Goal: Task Accomplishment & Management: Complete application form

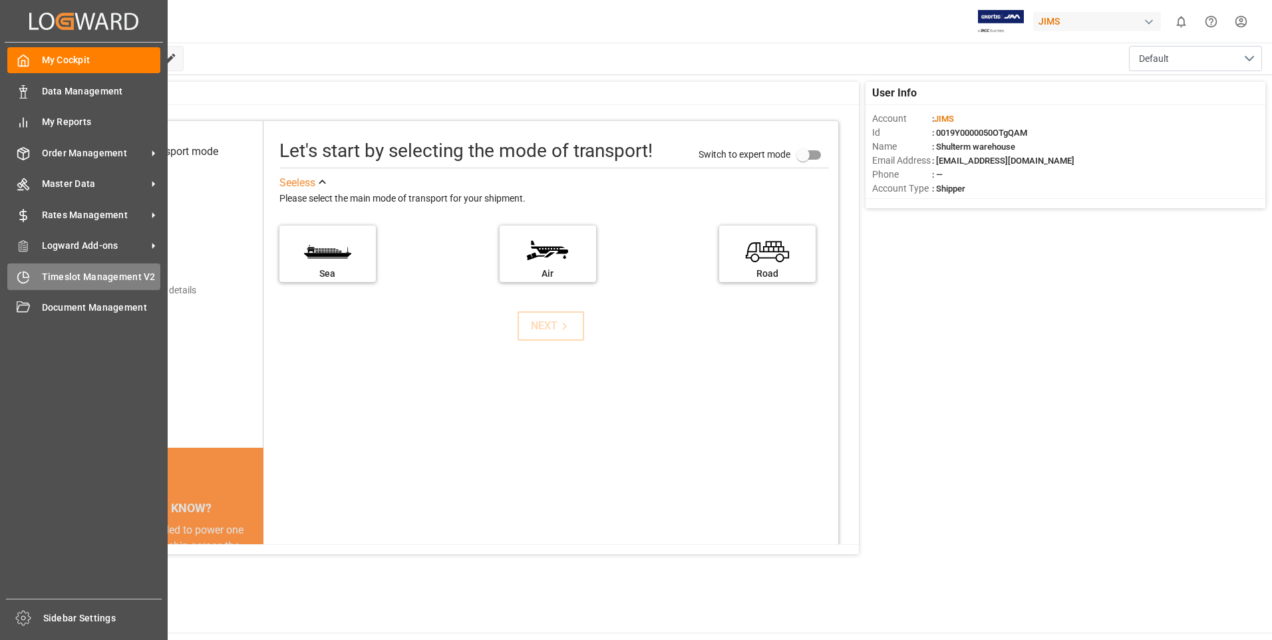
click at [32, 275] on div "Timeslot Management V2 Timeslot Management V2" at bounding box center [83, 276] width 153 height 26
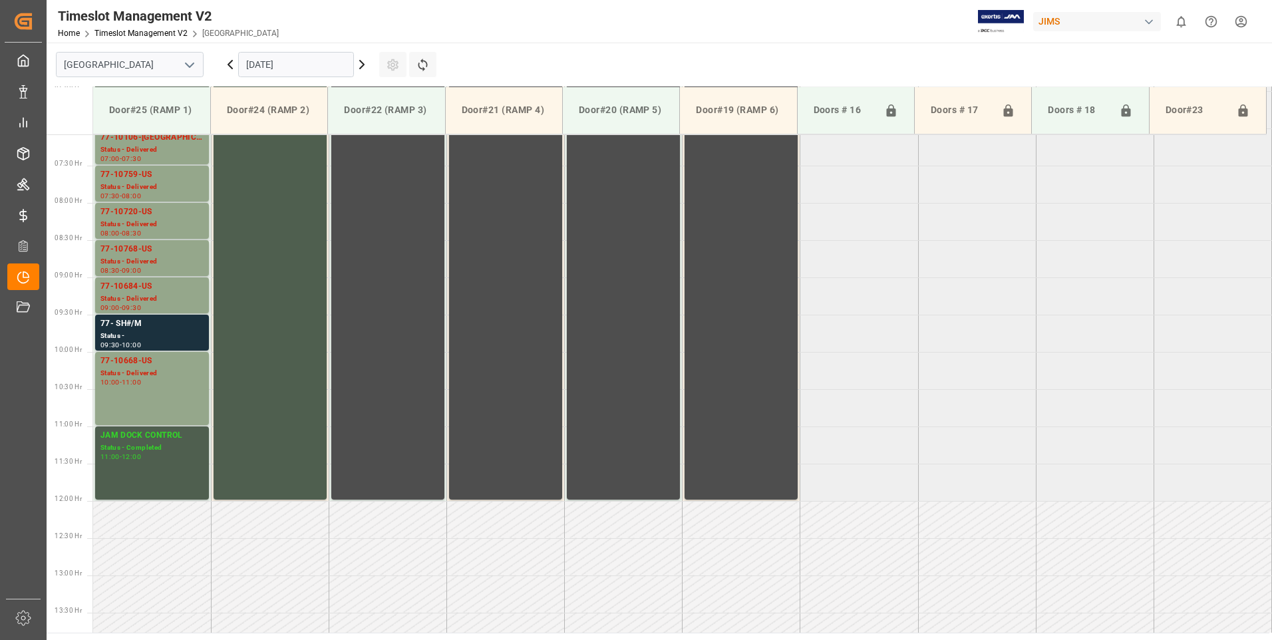
scroll to position [737, 0]
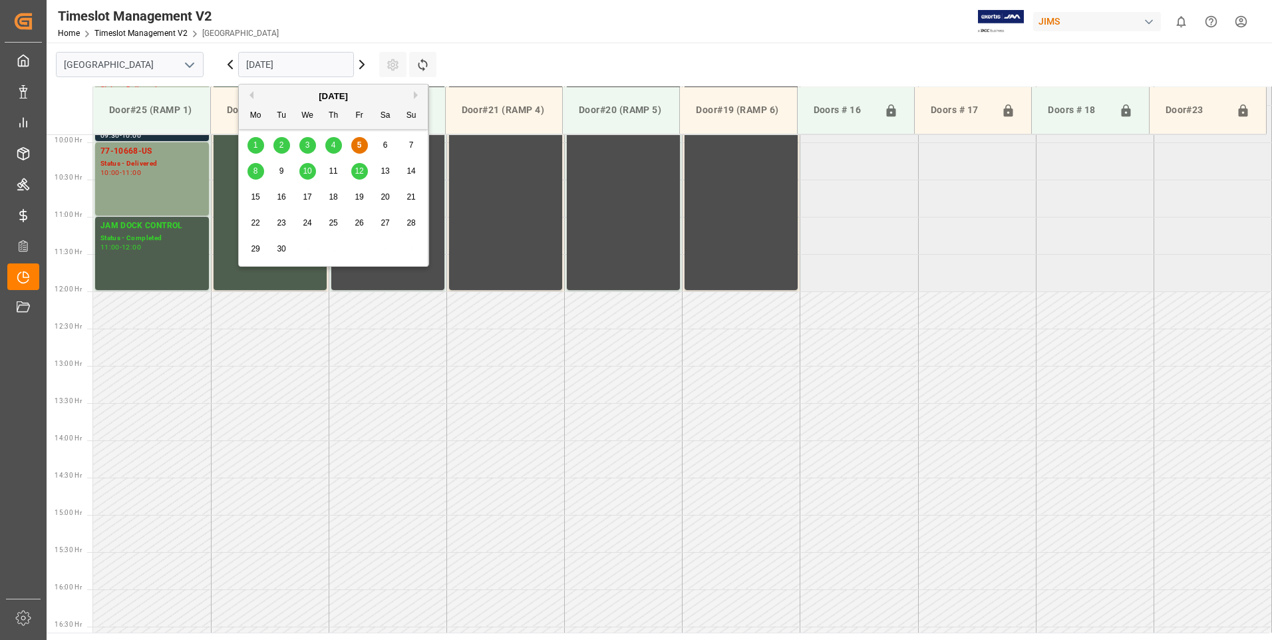
click at [305, 67] on input "[DATE]" at bounding box center [296, 64] width 116 height 25
click at [256, 174] on span "8" at bounding box center [255, 170] width 5 height 9
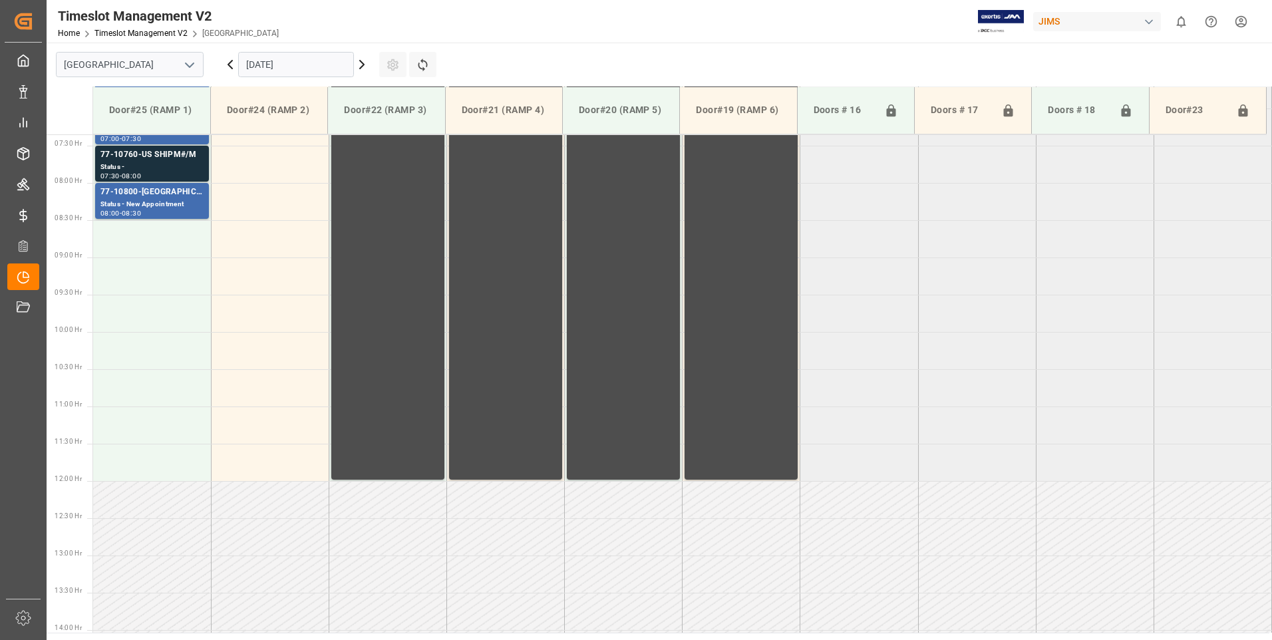
scroll to position [537, 0]
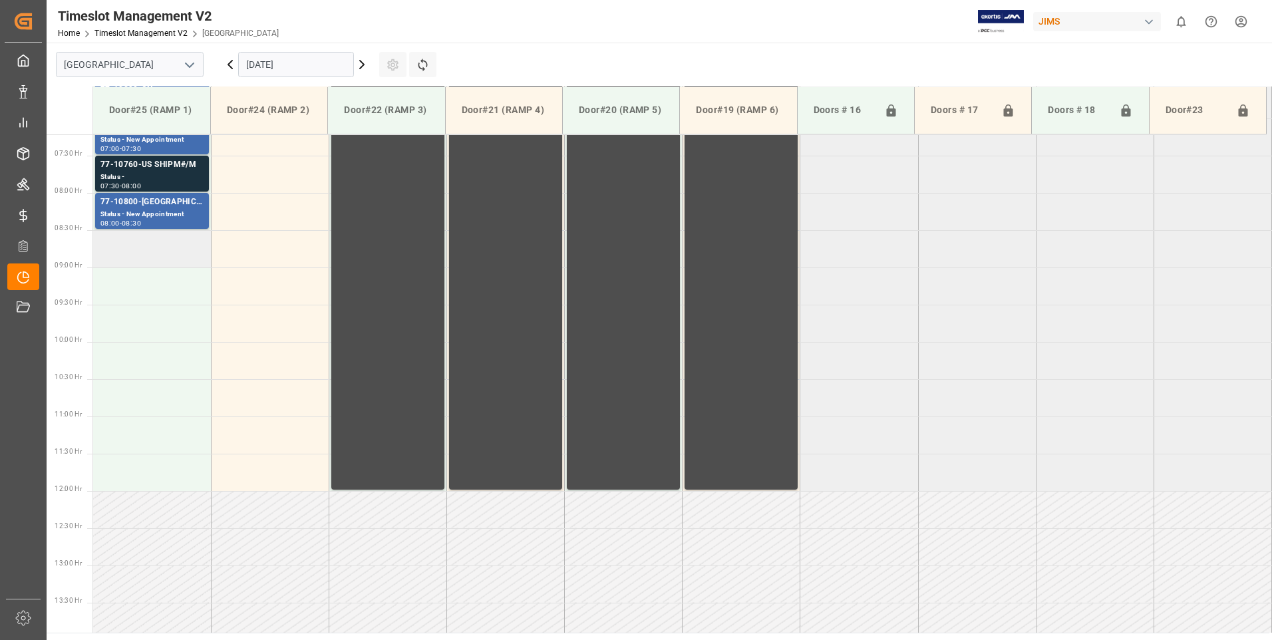
click at [146, 259] on td at bounding box center [152, 248] width 118 height 37
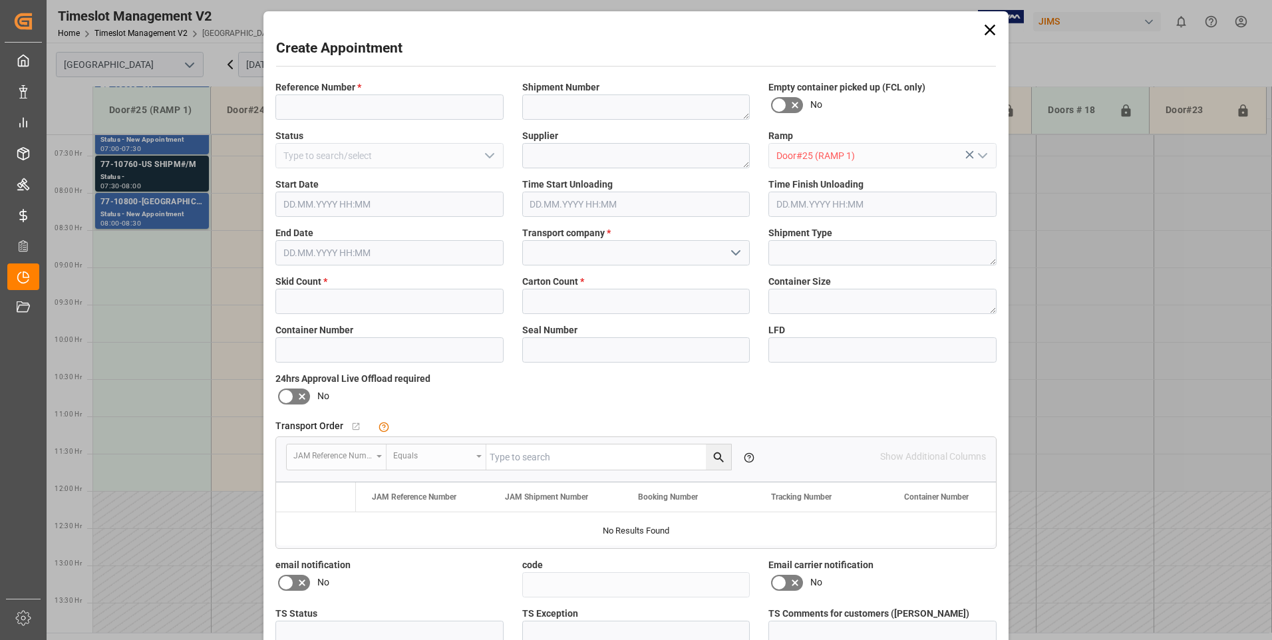
type input "[DATE] 08:30"
type input "[DATE] 09:00"
click at [313, 108] on input at bounding box center [389, 106] width 228 height 25
type input "77-10124-vn"
click at [302, 304] on input "text" at bounding box center [389, 301] width 228 height 25
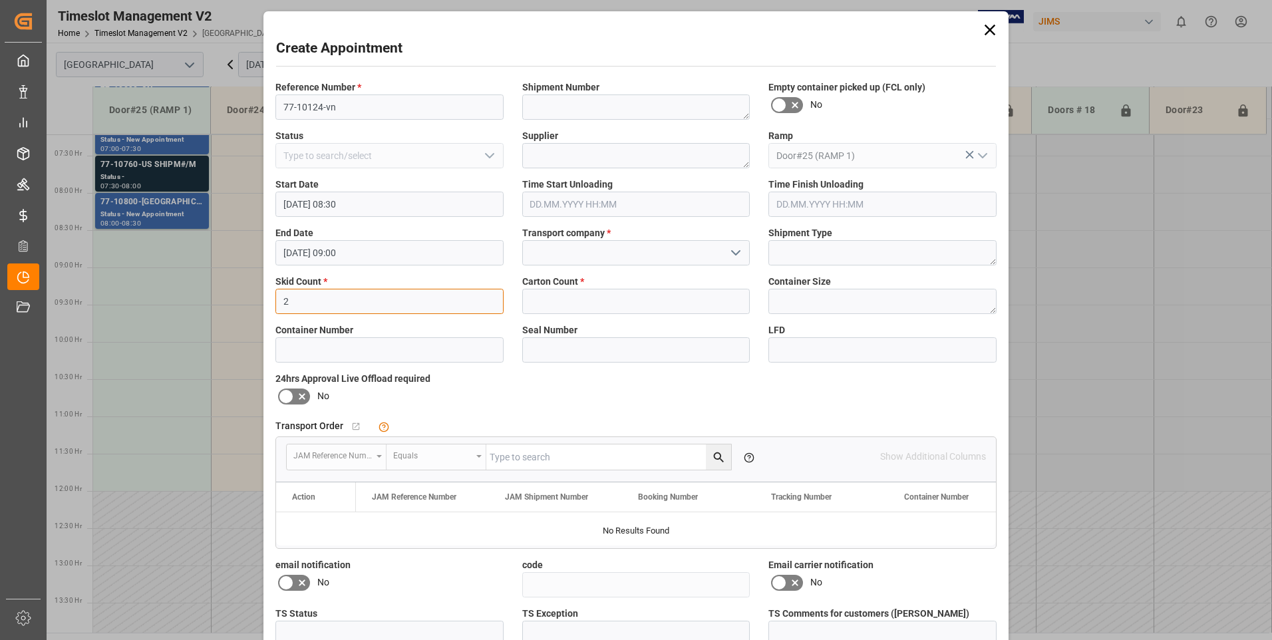
type input "2"
click at [581, 303] on input "text" at bounding box center [636, 301] width 228 height 25
type input "2"
click at [679, 249] on input at bounding box center [636, 252] width 228 height 25
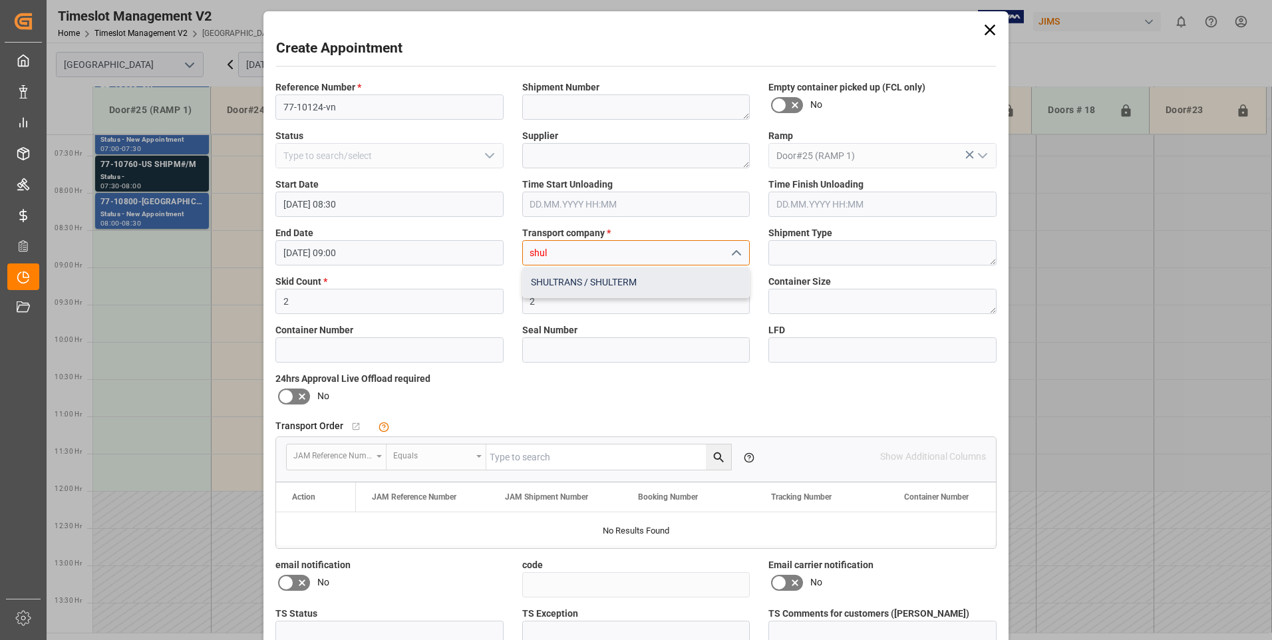
click at [600, 284] on div "SHULTRANS / SHULTERM" at bounding box center [636, 282] width 227 height 30
type input "SHULTRANS / SHULTERM"
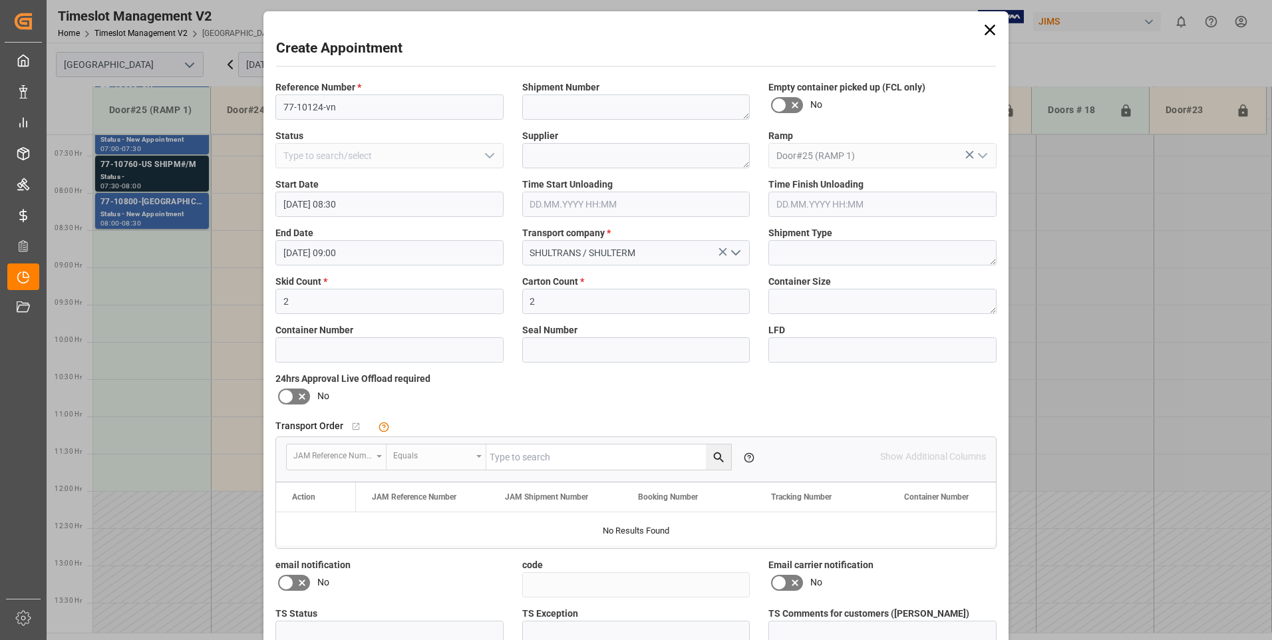
click at [282, 396] on icon at bounding box center [286, 396] width 8 height 6
click at [0, 0] on input "checkbox" at bounding box center [0, 0] width 0 height 0
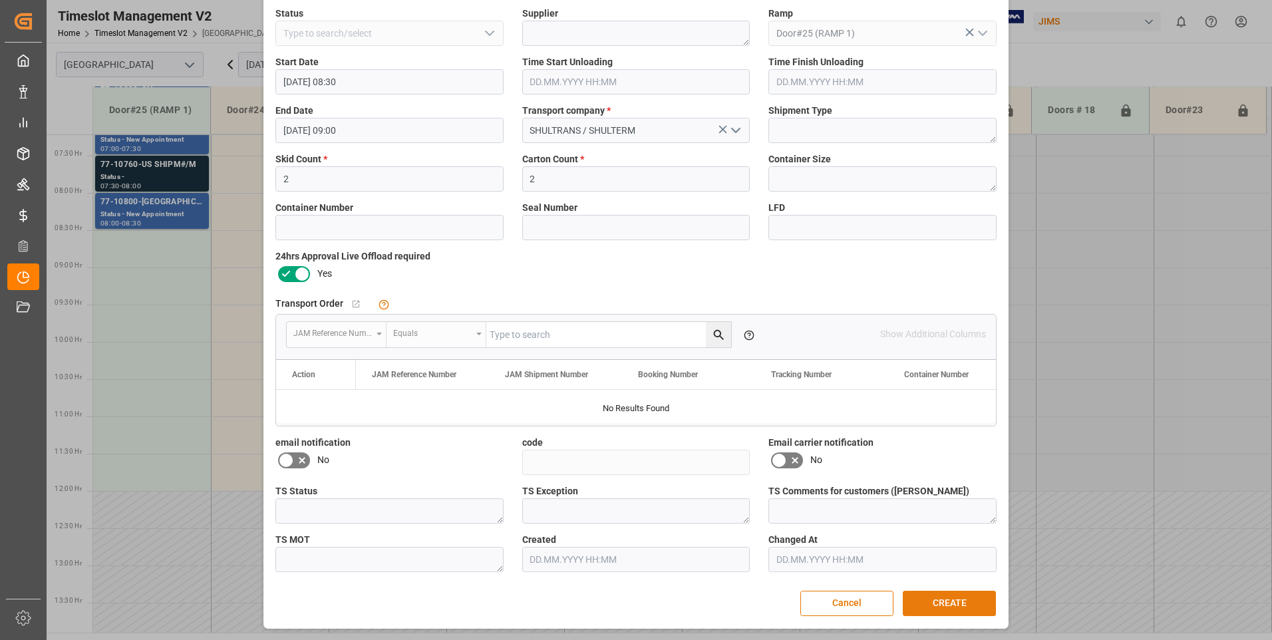
click at [936, 599] on button "CREATE" at bounding box center [949, 603] width 93 height 25
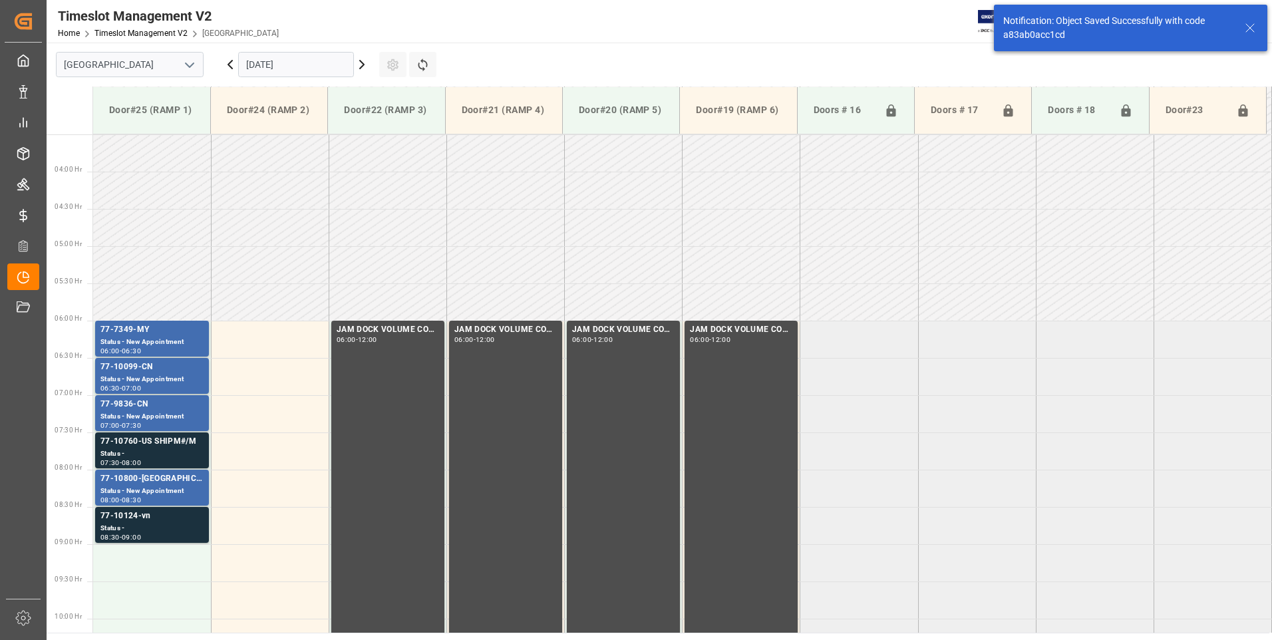
scroll to position [513, 0]
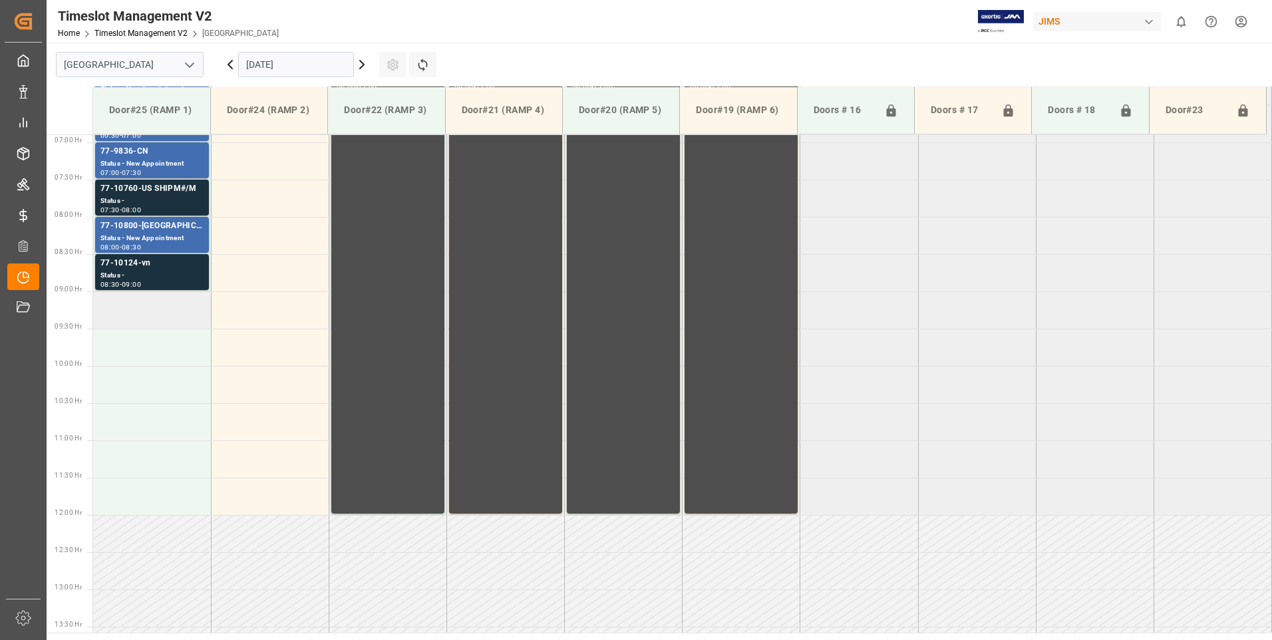
click at [152, 319] on td at bounding box center [152, 309] width 118 height 37
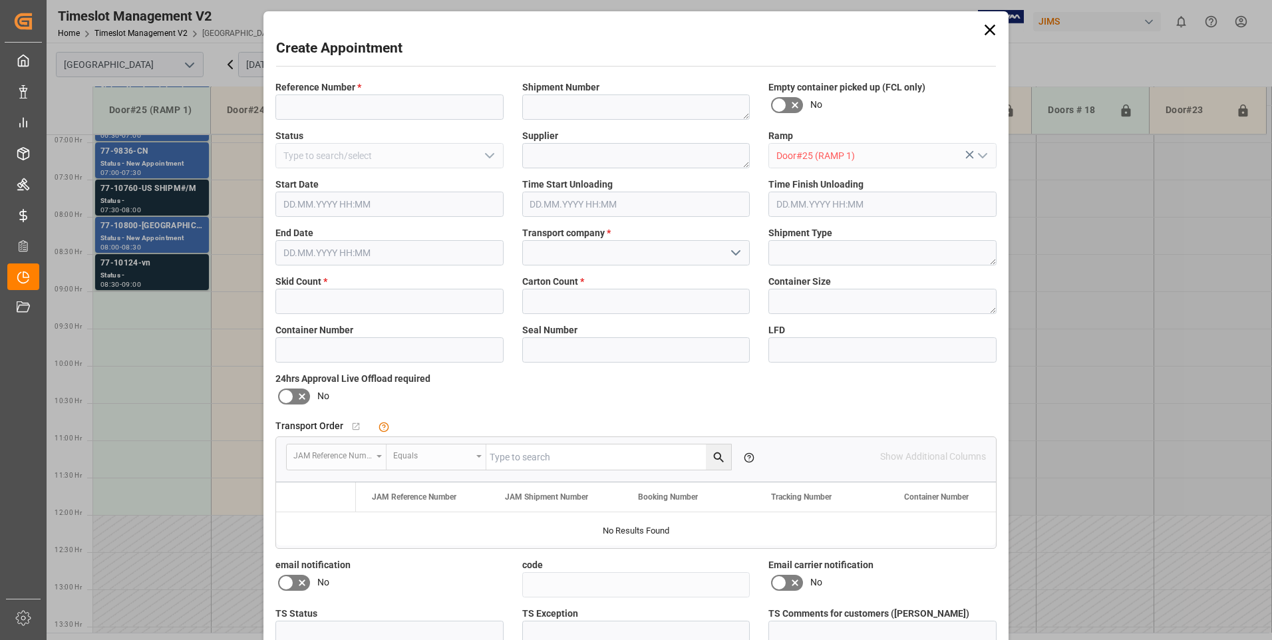
type input "[DATE] 09:00"
type input "[DATE] 09:30"
click at [325, 117] on input at bounding box center [389, 106] width 228 height 25
type input "77-10096-vn"
click at [303, 299] on input "text" at bounding box center [389, 301] width 228 height 25
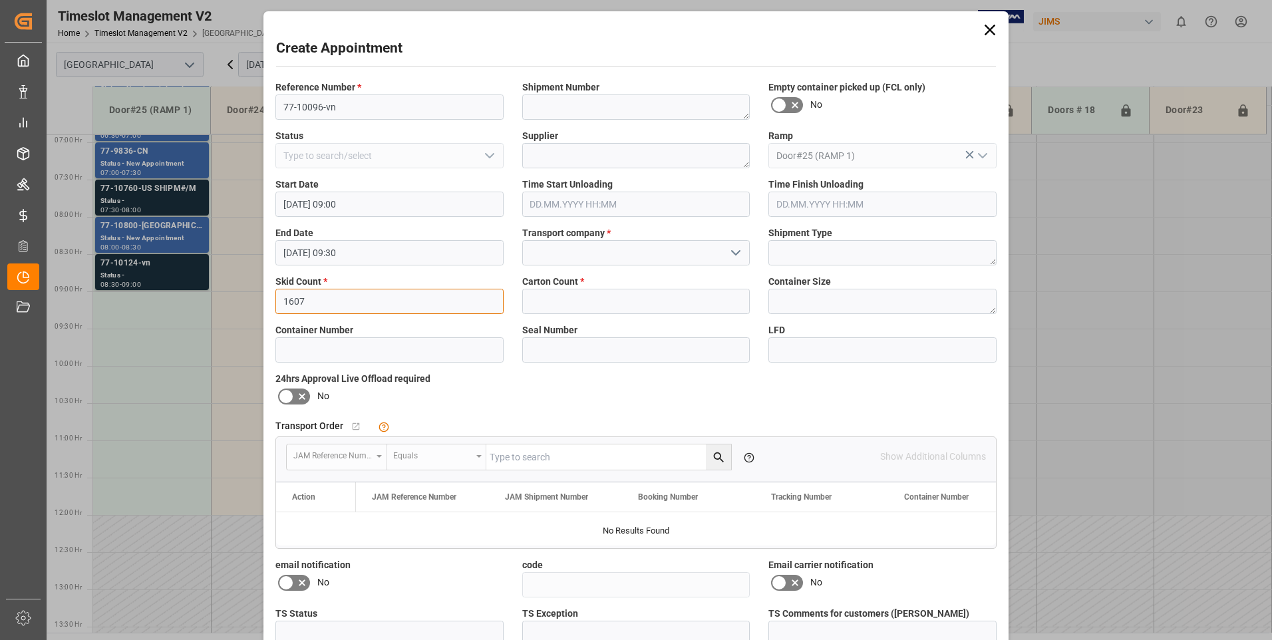
type input "1607"
click at [571, 245] on input at bounding box center [636, 252] width 228 height 25
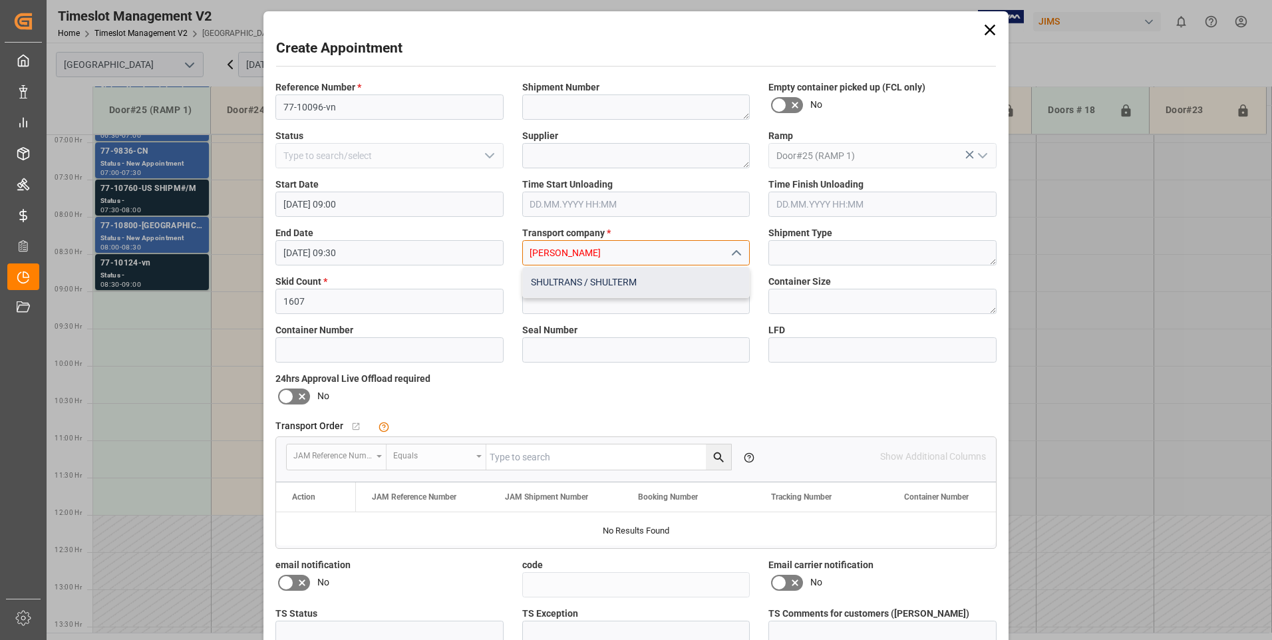
click at [567, 275] on div "SHULTRANS / SHULTERM" at bounding box center [636, 282] width 227 height 30
type input "SHULTRANS / SHULTERM"
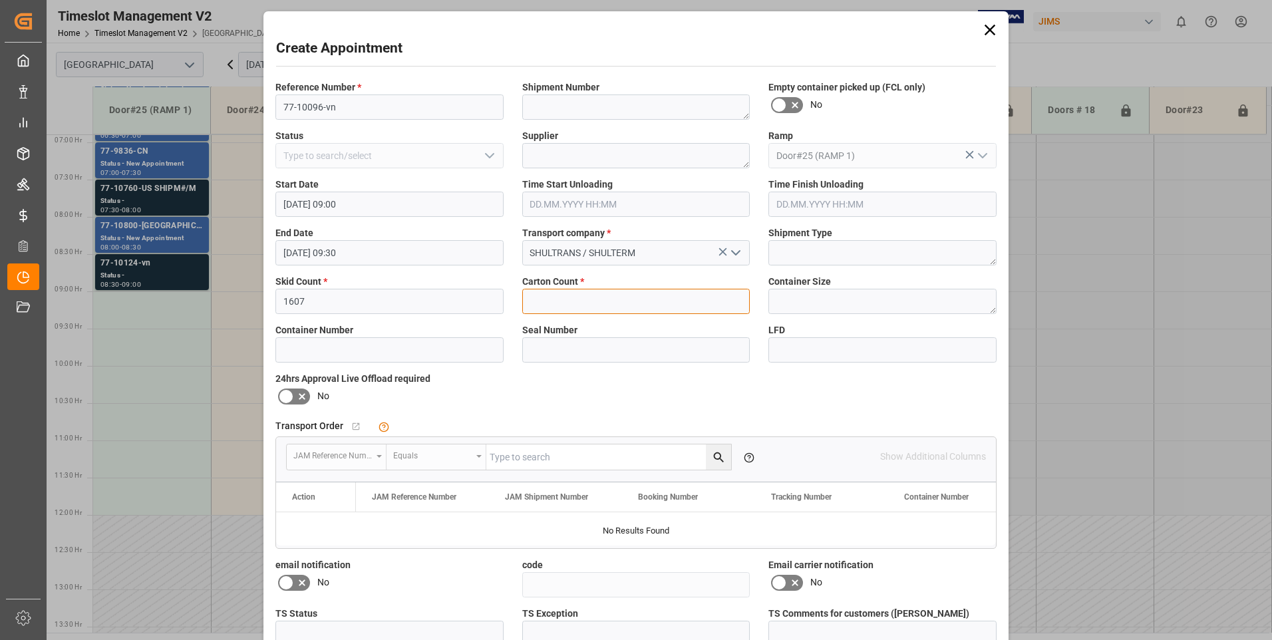
click at [557, 299] on input "text" at bounding box center [636, 301] width 228 height 25
type input "8"
click at [278, 393] on icon at bounding box center [286, 396] width 16 height 16
click at [0, 0] on input "checkbox" at bounding box center [0, 0] width 0 height 0
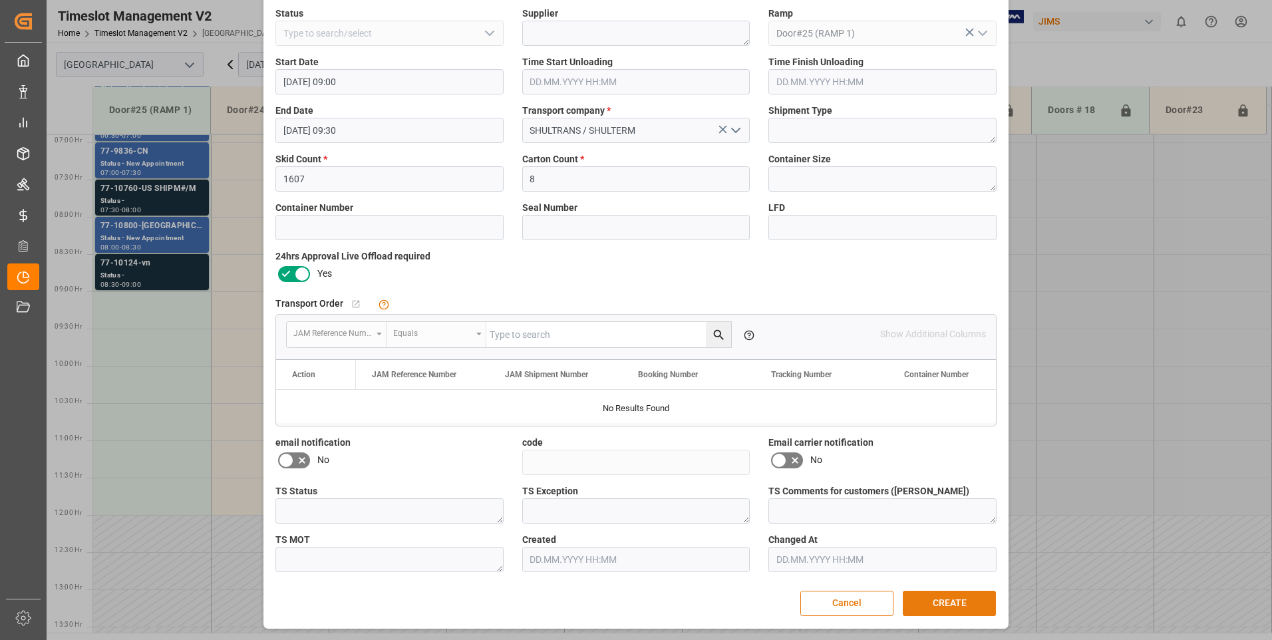
click at [936, 595] on button "CREATE" at bounding box center [949, 603] width 93 height 25
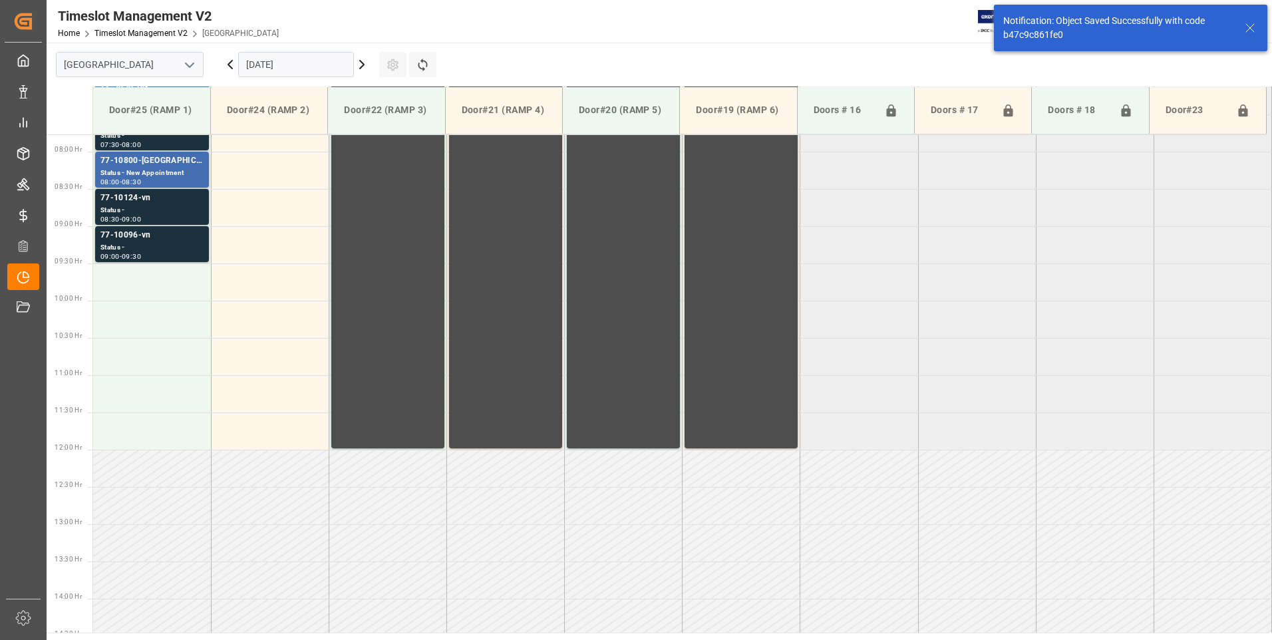
scroll to position [588, 0]
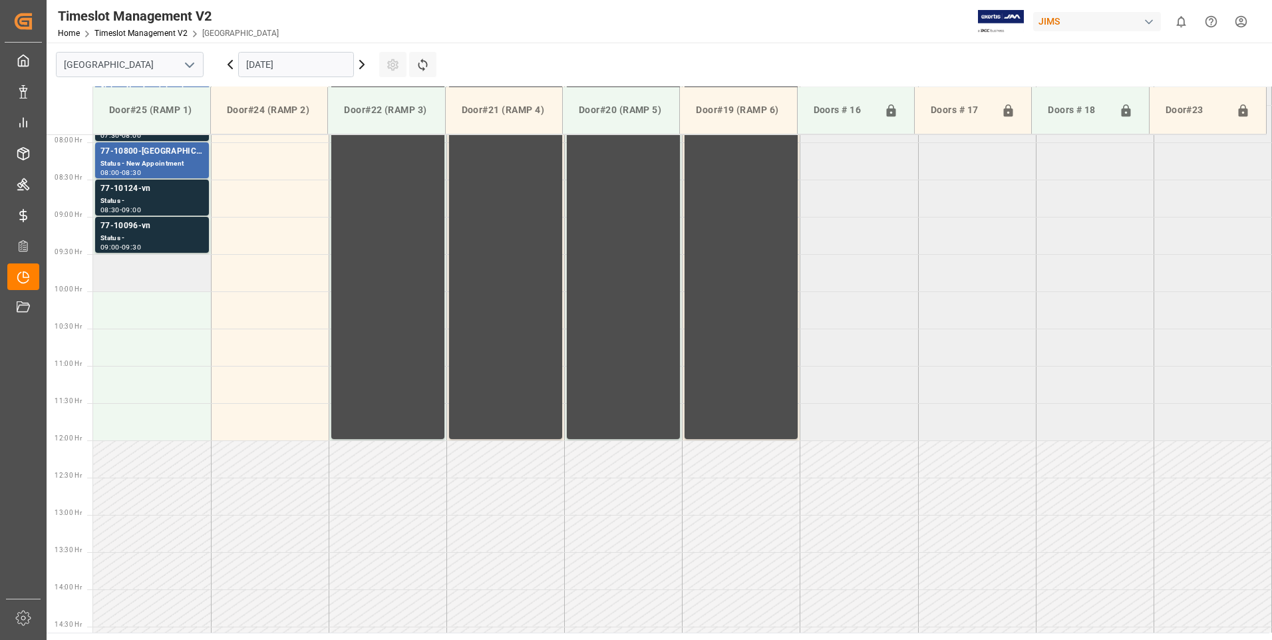
click at [154, 265] on td at bounding box center [152, 272] width 118 height 37
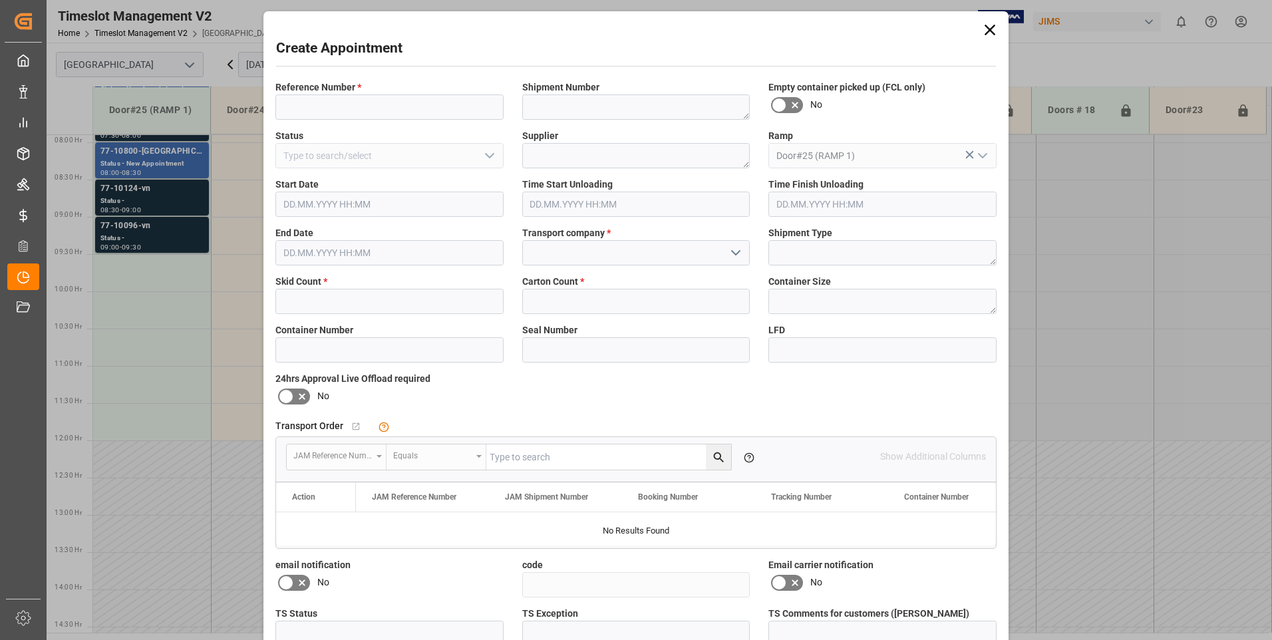
type input "[DATE] 09:30"
type input "[DATE] 10:00"
click at [306, 112] on input at bounding box center [389, 106] width 228 height 25
type input "77-10096-vn"
click at [323, 298] on input "text" at bounding box center [389, 301] width 228 height 25
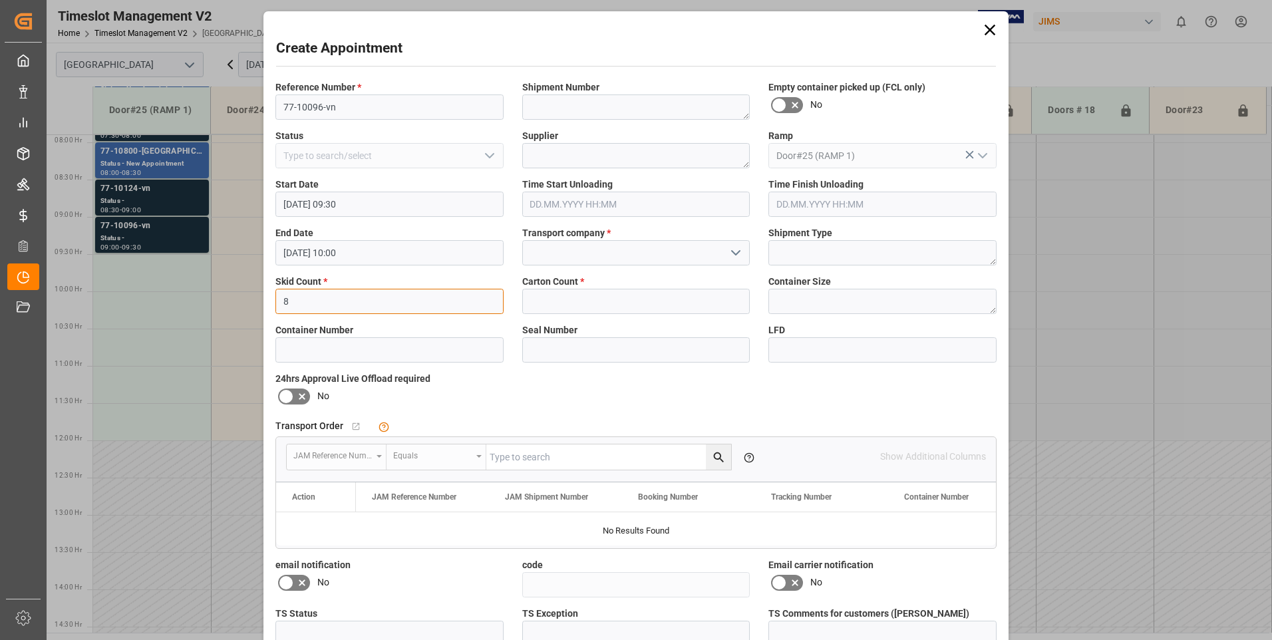
type input "8"
click at [557, 303] on input "text" at bounding box center [636, 301] width 228 height 25
type input "1607"
drag, startPoint x: 383, startPoint y: 104, endPoint x: -3, endPoint y: 55, distance: 388.8
click at [0, 55] on html "Created by potrace 1.15, written by [PERSON_NAME] [DATE]-[DATE] Created by potr…" at bounding box center [636, 320] width 1272 height 640
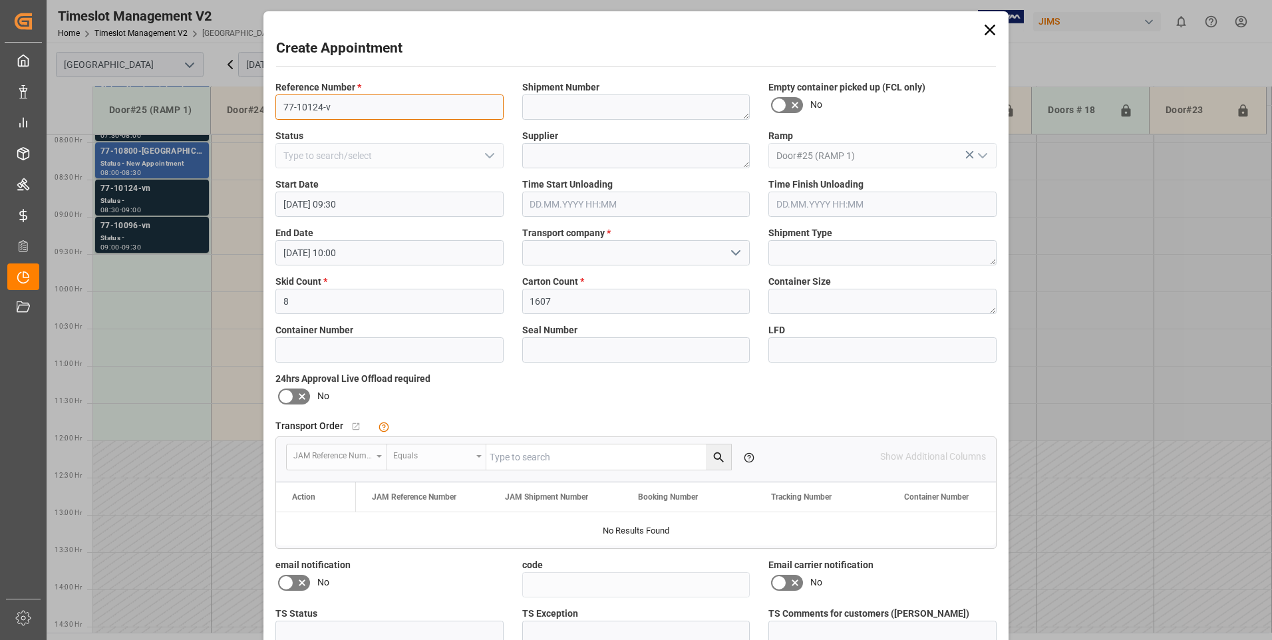
click at [359, 103] on input "77-10124-v" at bounding box center [389, 106] width 228 height 25
drag, startPoint x: 366, startPoint y: 112, endPoint x: 148, endPoint y: 100, distance: 218.5
click at [148, 100] on div "Create Appointment Reference Number * 77-10124-v Shipment Number Empty containe…" at bounding box center [636, 320] width 1272 height 640
type input "77-10124-vn"
drag, startPoint x: 292, startPoint y: 299, endPoint x: 221, endPoint y: 301, distance: 70.5
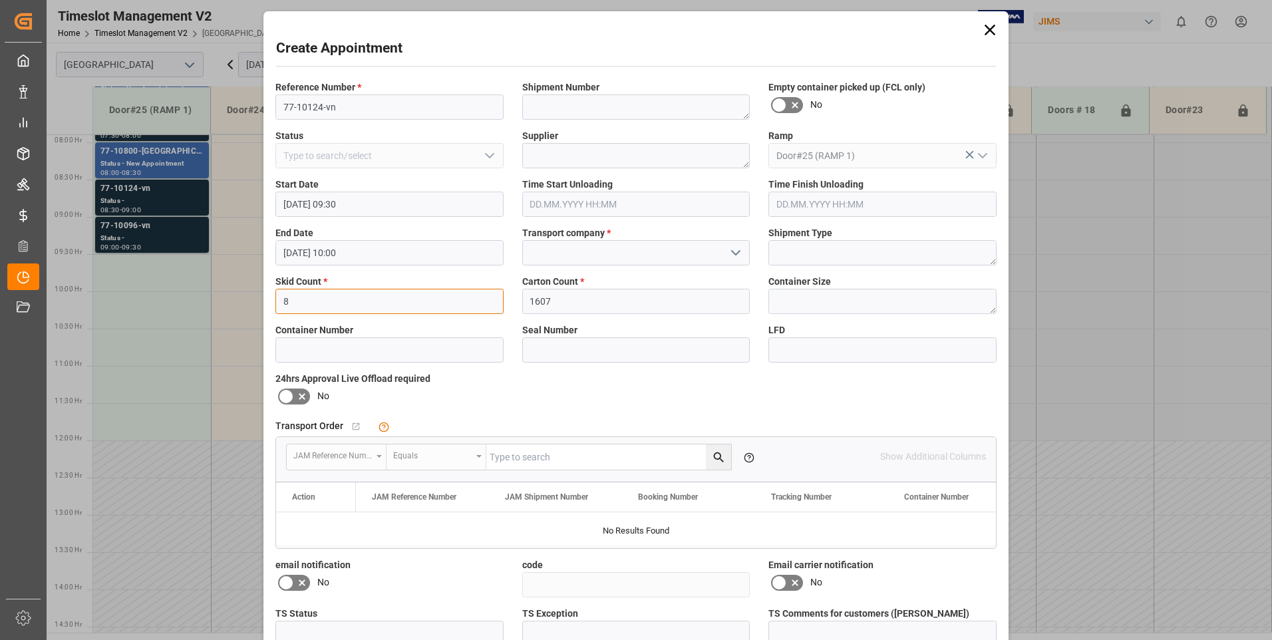
click at [221, 301] on div "Create Appointment Reference Number * 77-10124-vn Shipment Number Empty contain…" at bounding box center [636, 320] width 1272 height 640
type input "2"
drag, startPoint x: 593, startPoint y: 301, endPoint x: 362, endPoint y: 294, distance: 230.2
click at [362, 294] on div "Reference Number * 77-10124-vn Shipment Number Empty container picked up (FCL o…" at bounding box center [636, 387] width 740 height 623
type input "2"
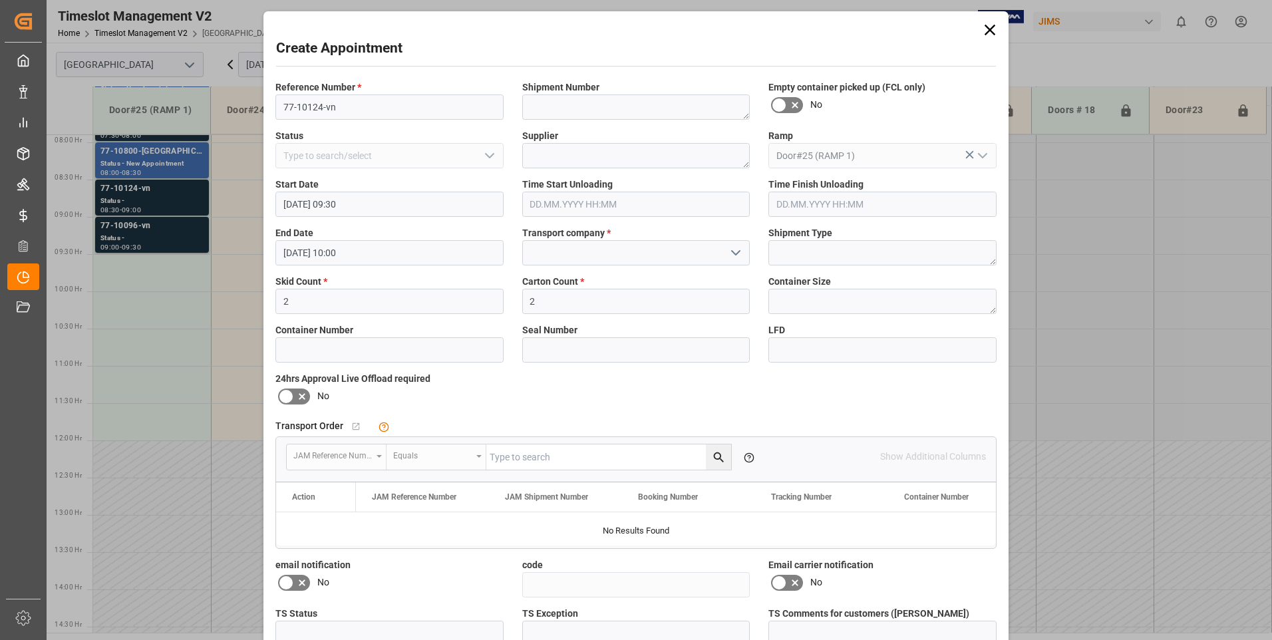
click at [288, 394] on icon at bounding box center [286, 396] width 16 height 16
click at [0, 0] on input "checkbox" at bounding box center [0, 0] width 0 height 0
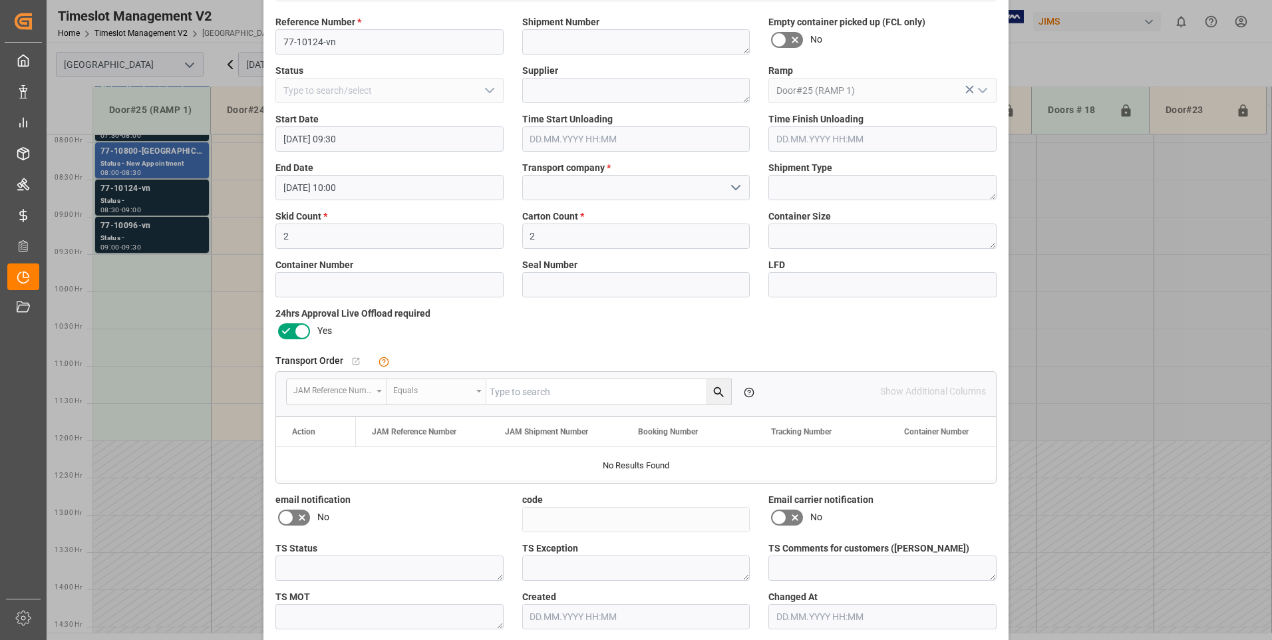
scroll to position [122, 0]
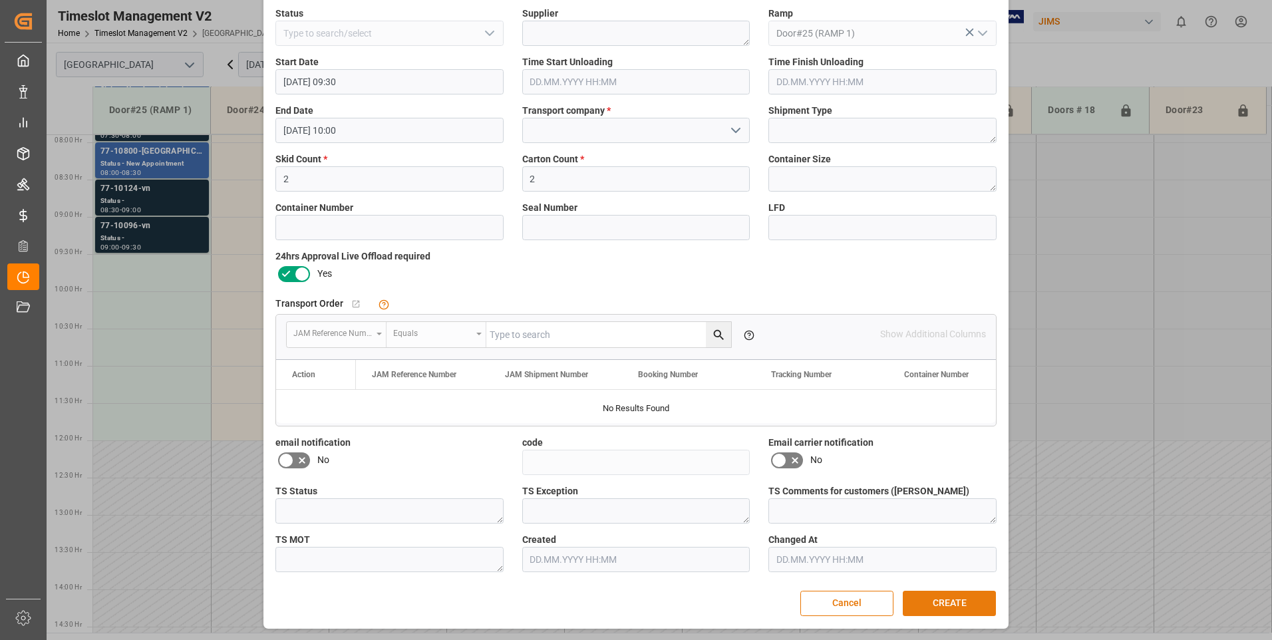
click at [952, 604] on button "CREATE" at bounding box center [949, 603] width 93 height 25
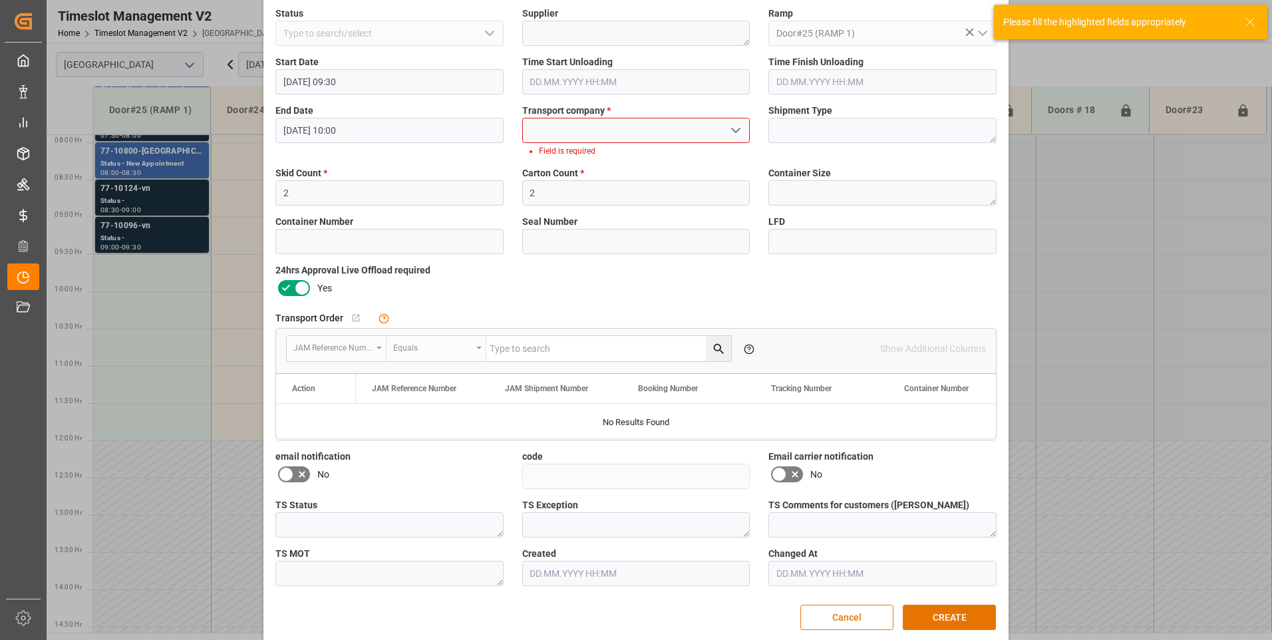
click at [643, 130] on input at bounding box center [636, 130] width 228 height 25
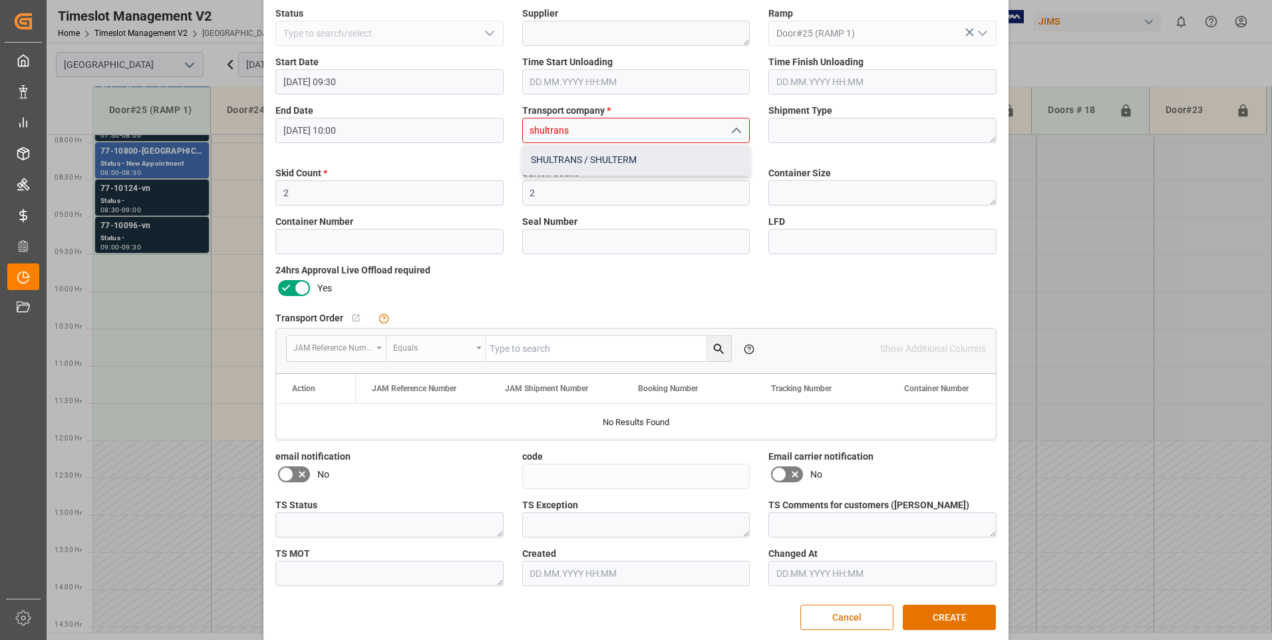
click at [558, 157] on div "SHULTRANS / SHULTERM" at bounding box center [636, 160] width 227 height 30
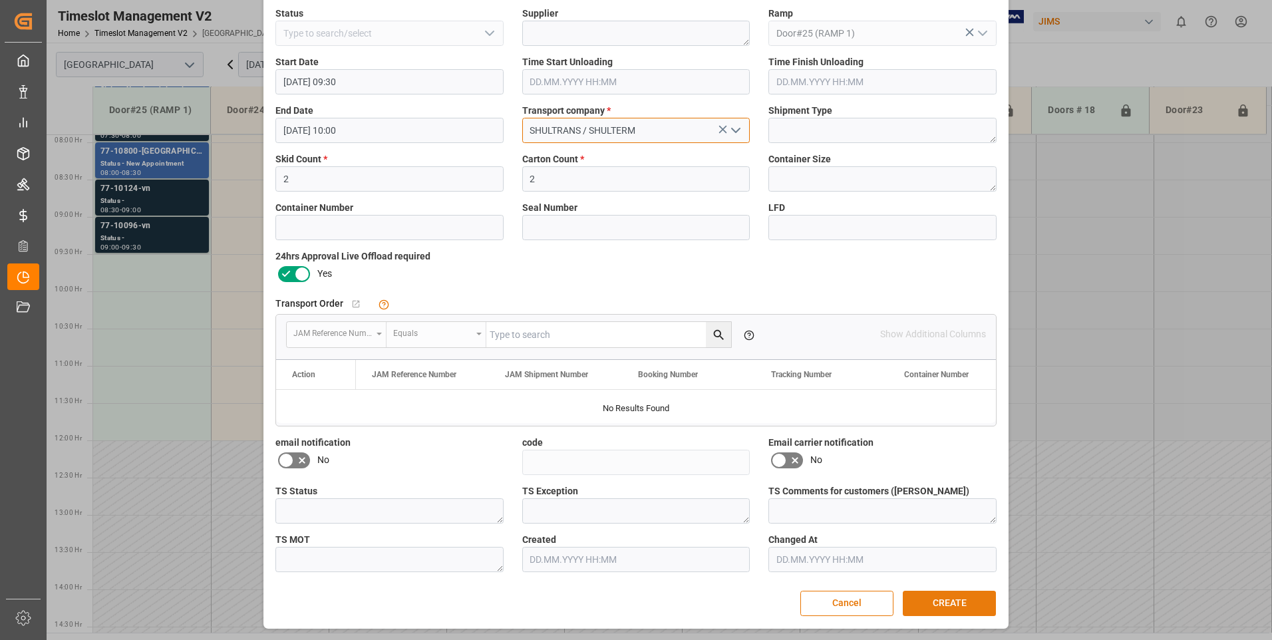
type input "SHULTRANS / SHULTERM"
click at [975, 608] on button "CREATE" at bounding box center [949, 603] width 93 height 25
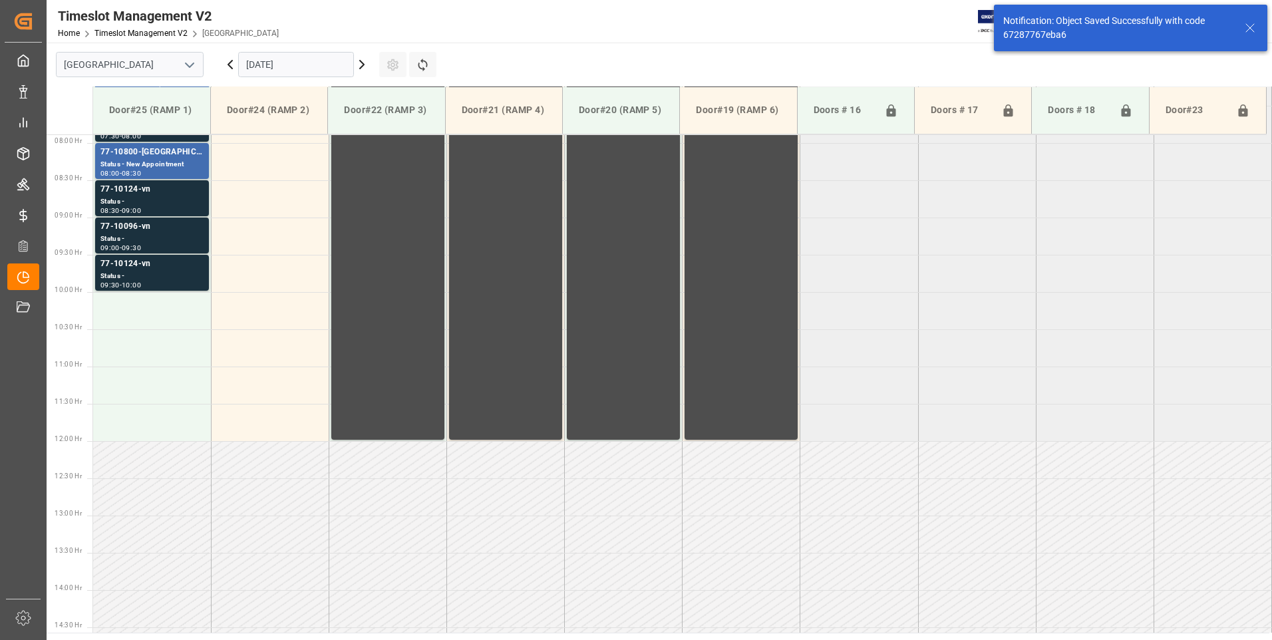
scroll to position [588, 0]
